Goal: Task Accomplishment & Management: Manage account settings

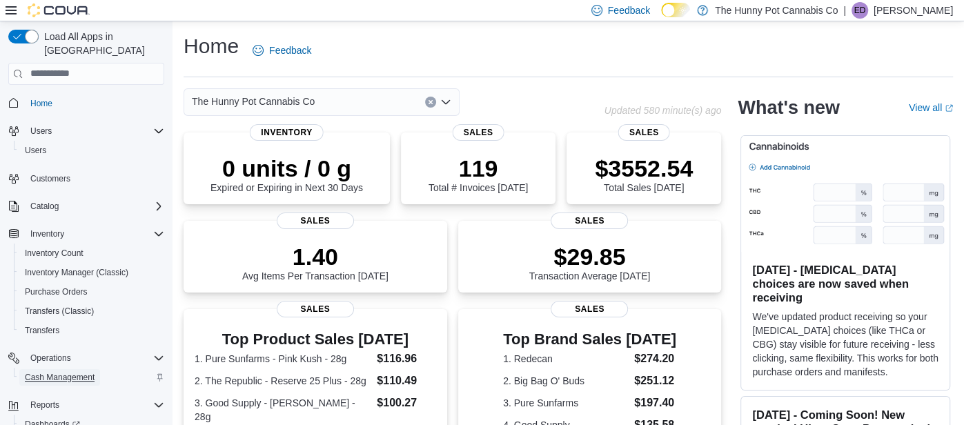
click at [77, 372] on span "Cash Management" at bounding box center [60, 377] width 70 height 11
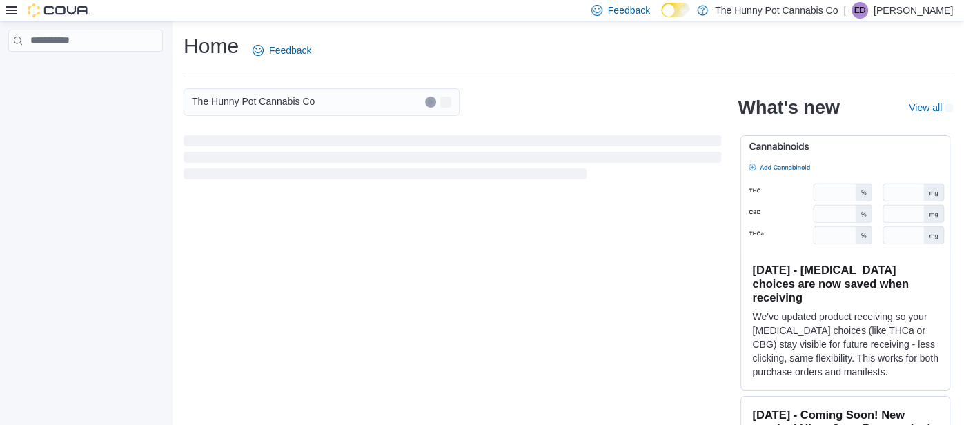
click at [903, 12] on p "Emmerson Dias" at bounding box center [913, 10] width 79 height 17
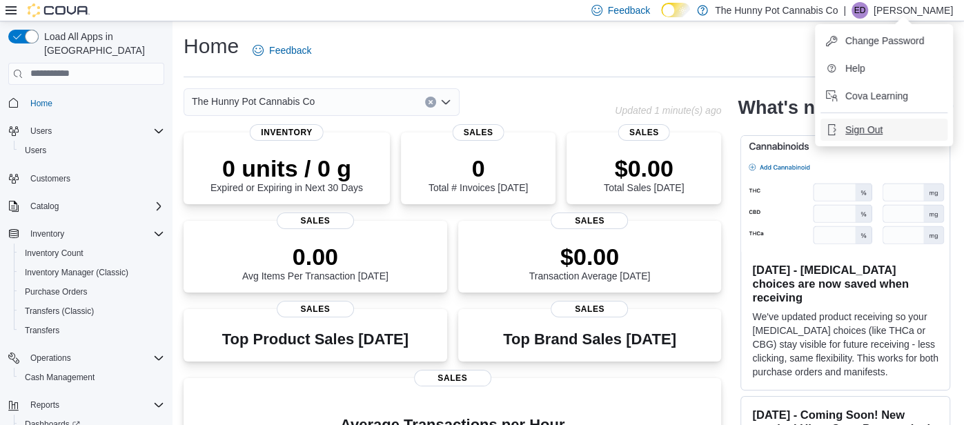
click at [883, 135] on button "Sign Out" at bounding box center [884, 130] width 127 height 22
